Goal: Navigation & Orientation: Understand site structure

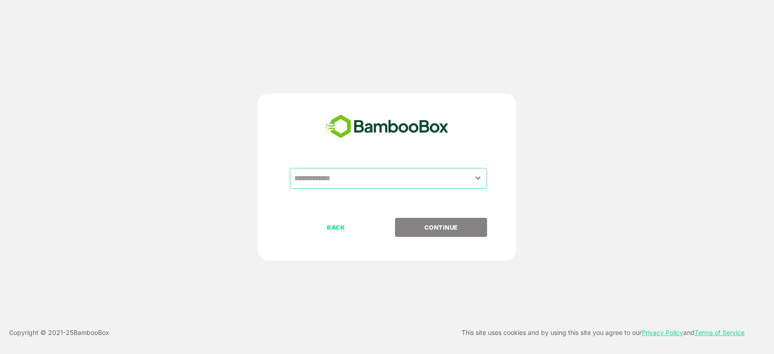
click at [336, 173] on input "text" at bounding box center [389, 178] width 194 height 17
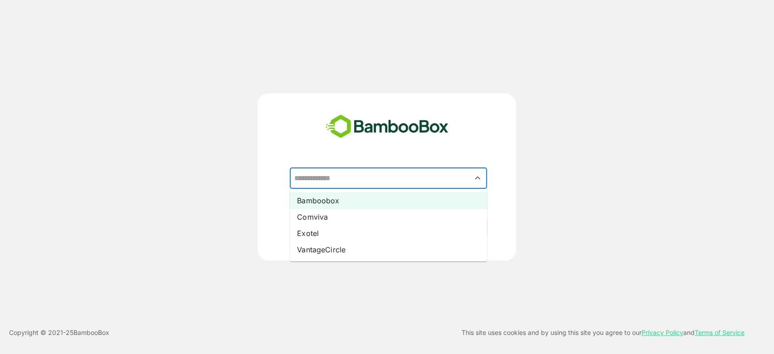
click at [342, 196] on li "Bamboobox" at bounding box center [388, 200] width 197 height 16
type input "*********"
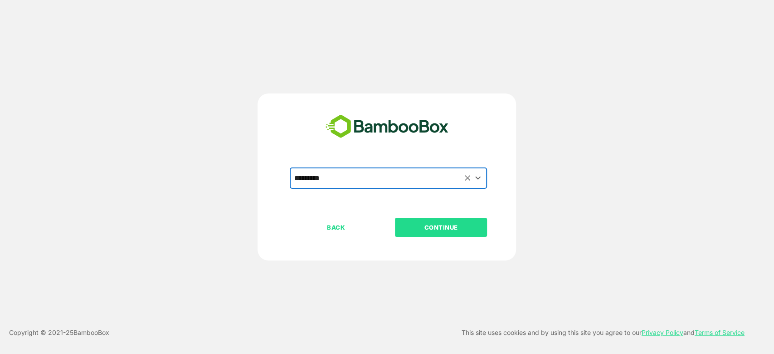
click at [458, 230] on p "CONTINUE" at bounding box center [441, 227] width 91 height 10
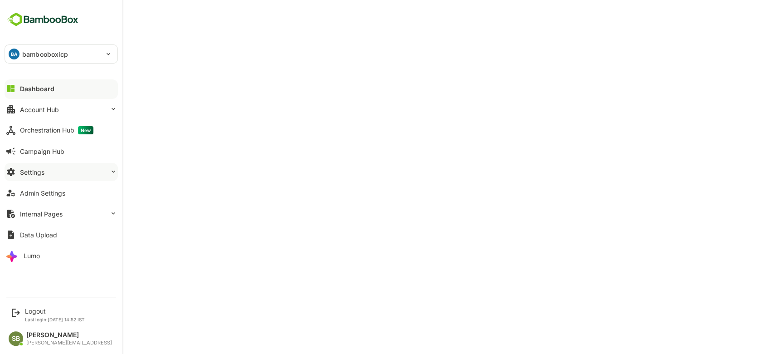
click at [101, 170] on button "Settings" at bounding box center [61, 172] width 113 height 18
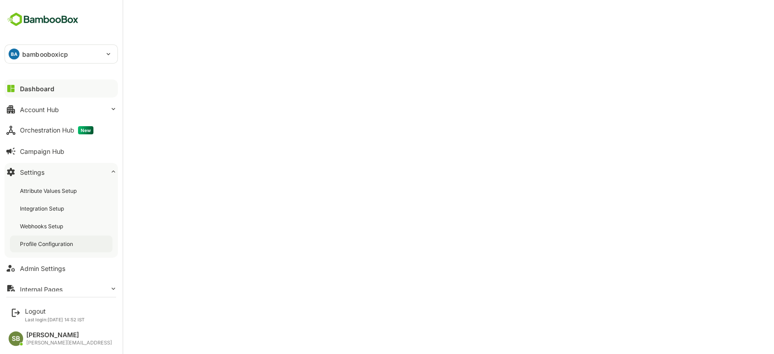
click at [86, 239] on div "Profile Configuration" at bounding box center [61, 243] width 102 height 17
click at [33, 91] on div "Dashboard" at bounding box center [36, 89] width 33 height 8
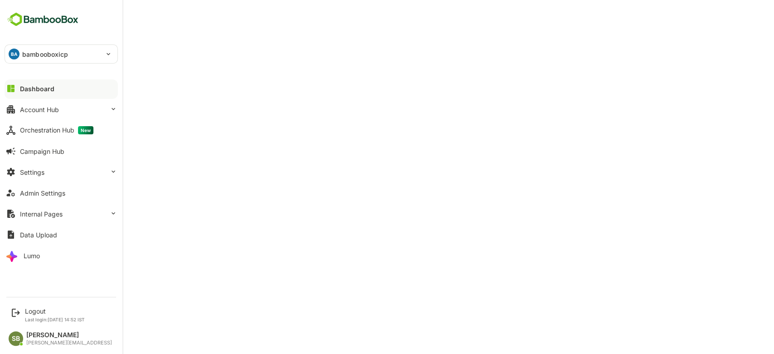
click at [27, 90] on div "Dashboard" at bounding box center [37, 89] width 34 height 8
click at [70, 128] on div "Orchestration Hub New" at bounding box center [56, 130] width 73 height 8
click at [68, 108] on button "Account Hub" at bounding box center [61, 109] width 113 height 18
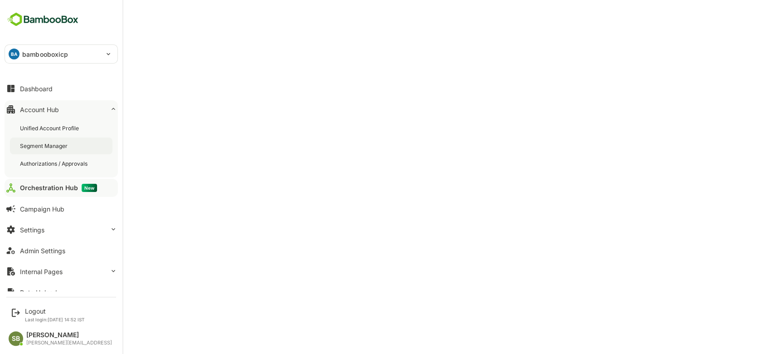
click at [54, 147] on div "Segment Manager" at bounding box center [44, 146] width 49 height 8
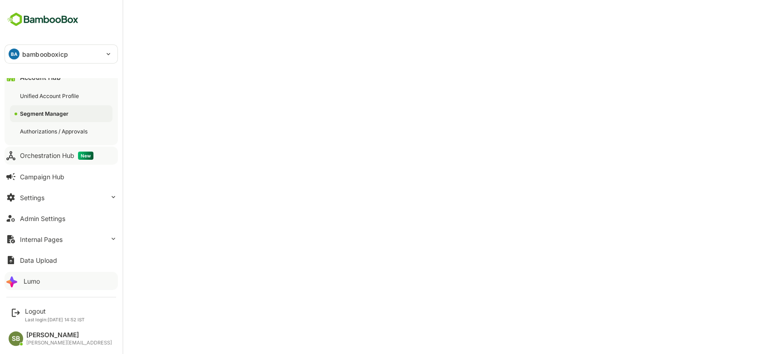
click at [29, 281] on div "Lumo" at bounding box center [32, 281] width 16 height 8
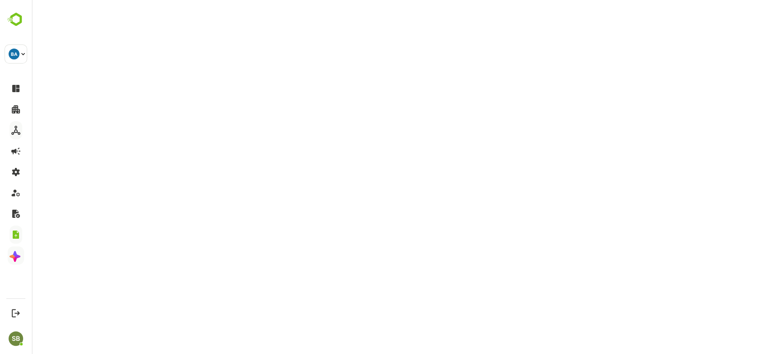
scroll to position [1, 0]
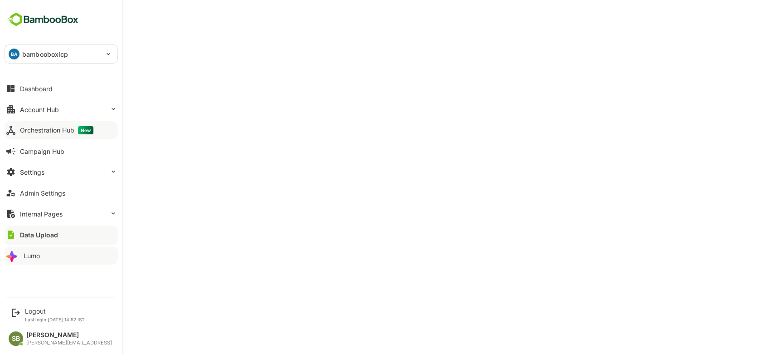
click at [40, 21] on img at bounding box center [43, 19] width 77 height 17
